Goal: Information Seeking & Learning: Get advice/opinions

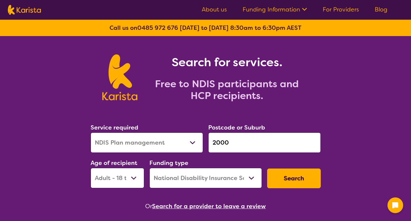
select select "NDIS Plan management"
select select "AD"
select select "NDIS"
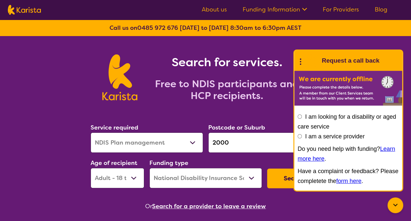
click at [399, 206] on icon at bounding box center [396, 205] width 8 height 8
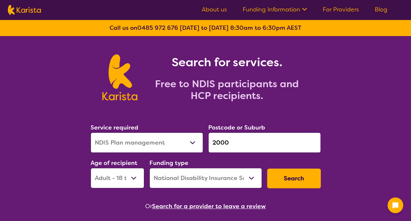
click at [305, 180] on button "Search" at bounding box center [294, 178] width 54 height 20
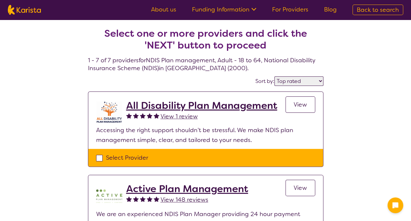
click at [322, 81] on select "Highly reviewed Top rated" at bounding box center [299, 80] width 49 height 9
select select "highly_reviewed"
click at [275, 76] on select "Highly reviewed Top rated" at bounding box center [299, 80] width 49 height 9
